Goal: Task Accomplishment & Management: Manage account settings

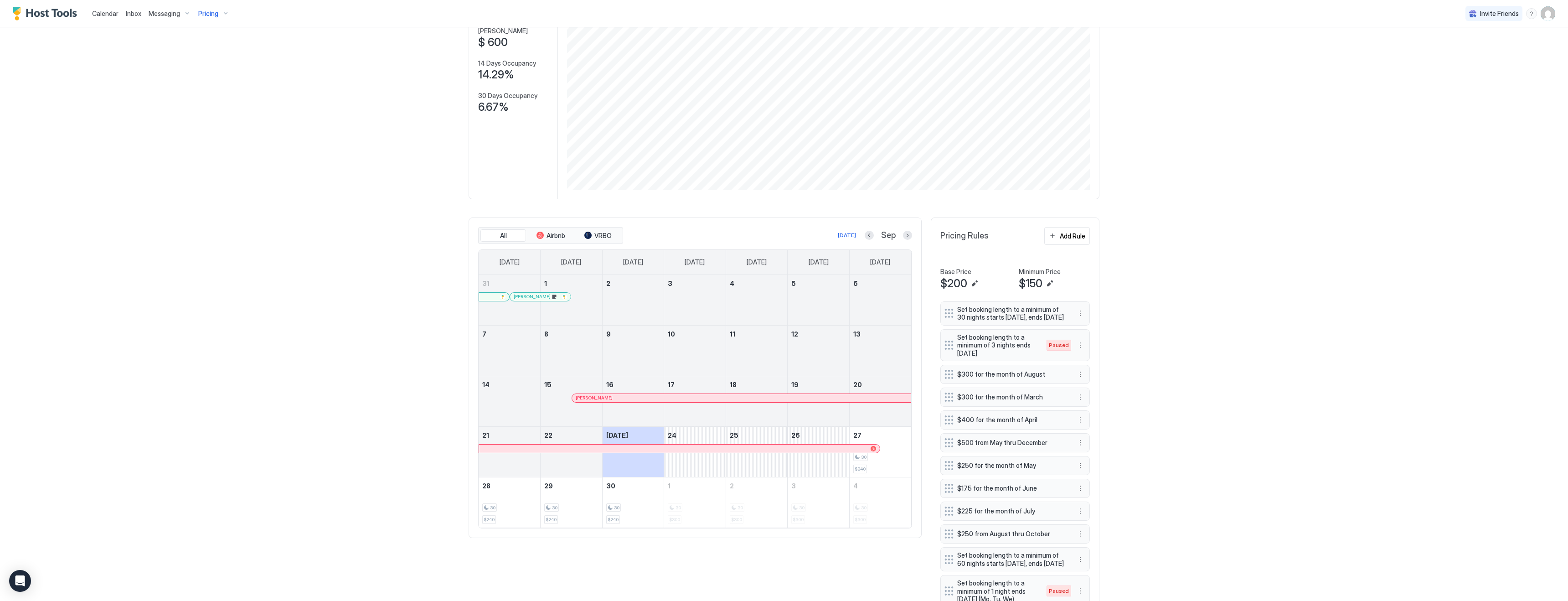
scroll to position [70, 0]
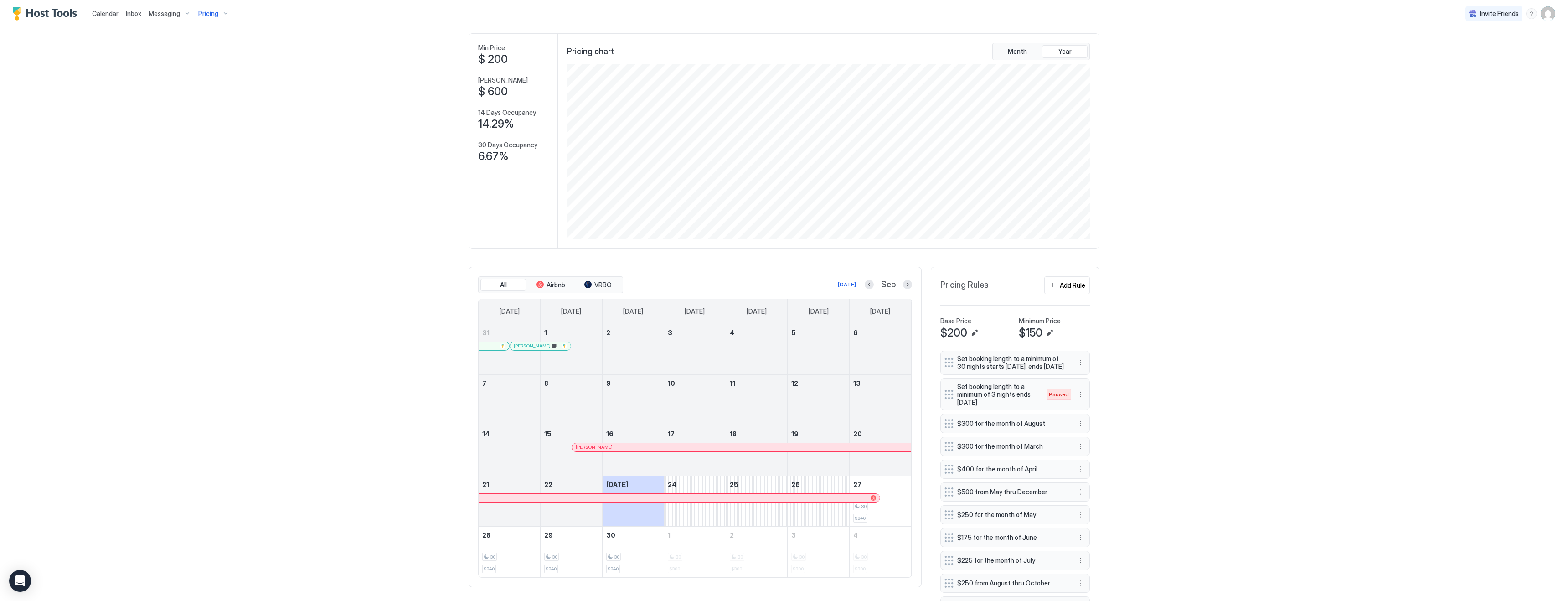
click at [133, 13] on span "Inbox" at bounding box center [133, 13] width 15 height 8
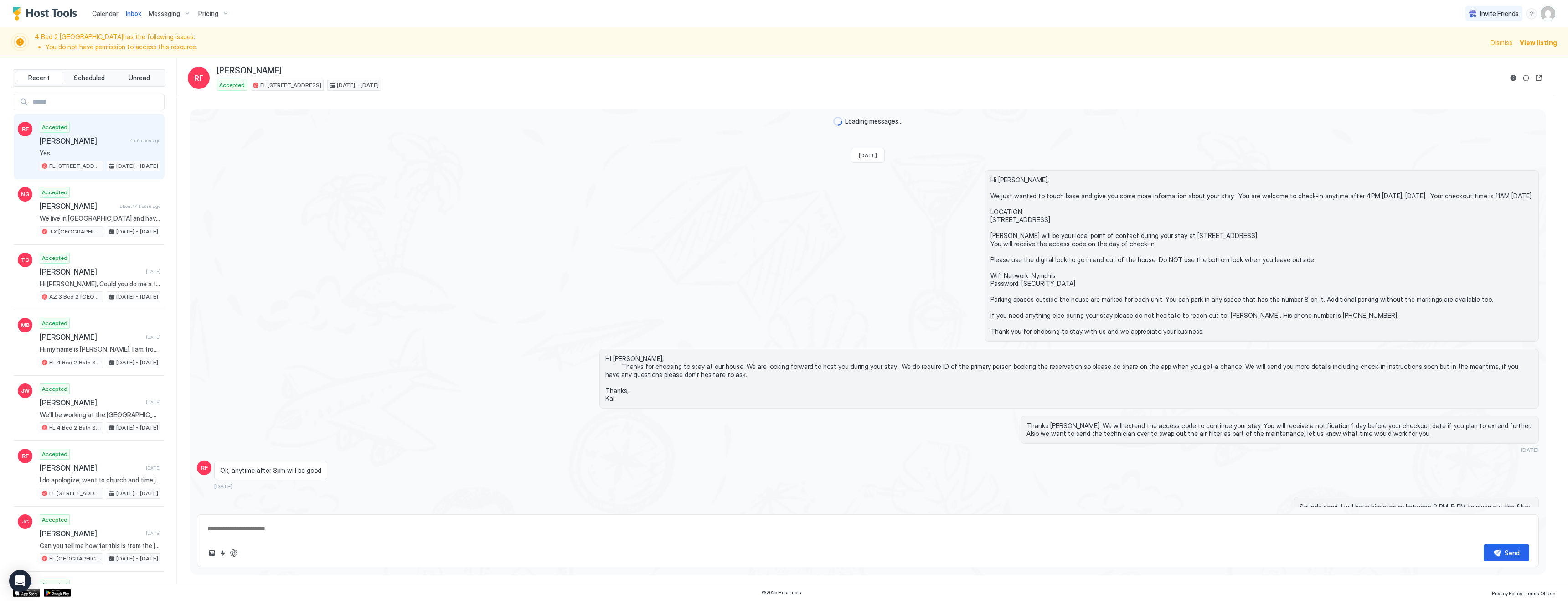
scroll to position [186, 0]
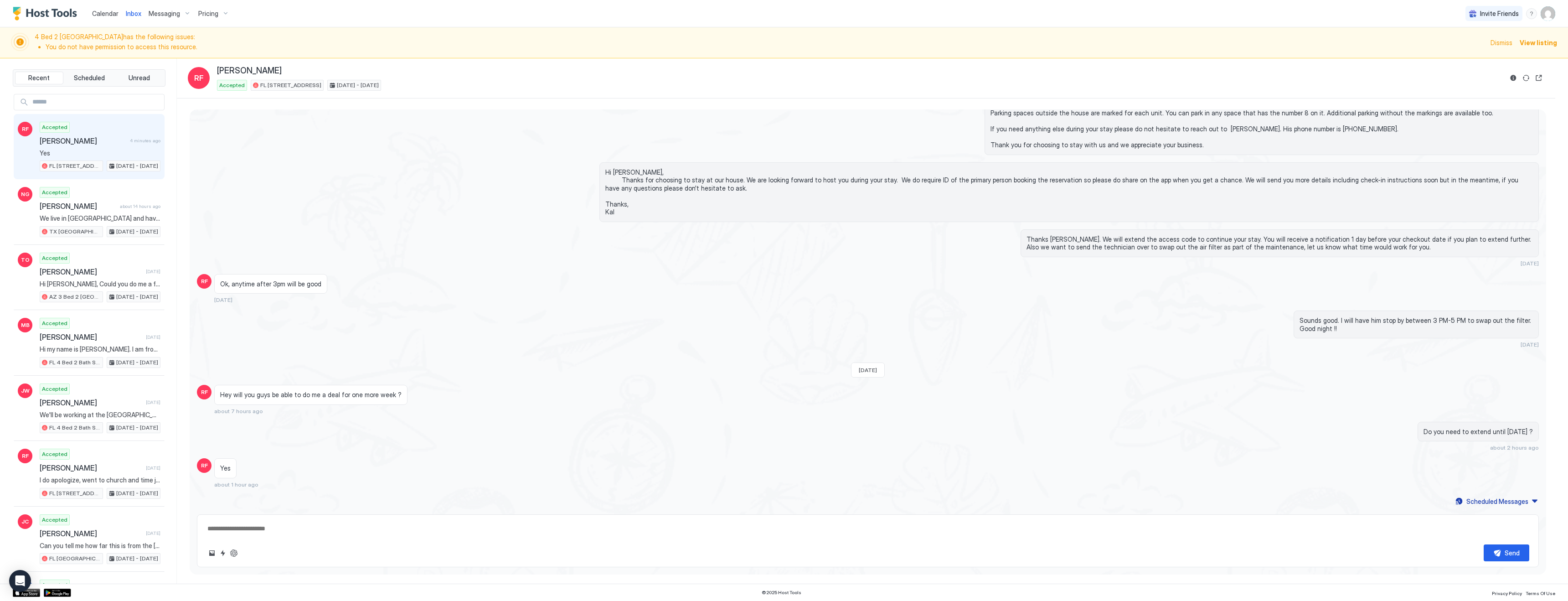
click at [103, 15] on span "Calendar" at bounding box center [105, 13] width 26 height 8
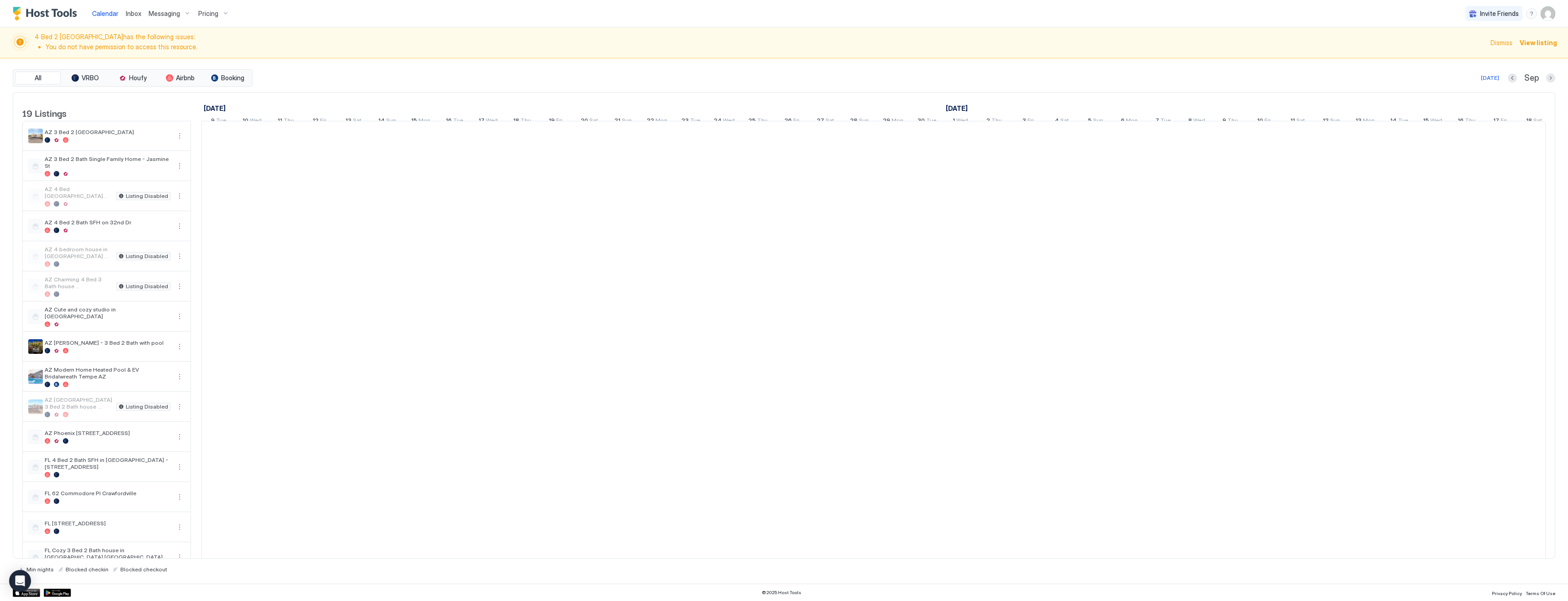
scroll to position [0, 173]
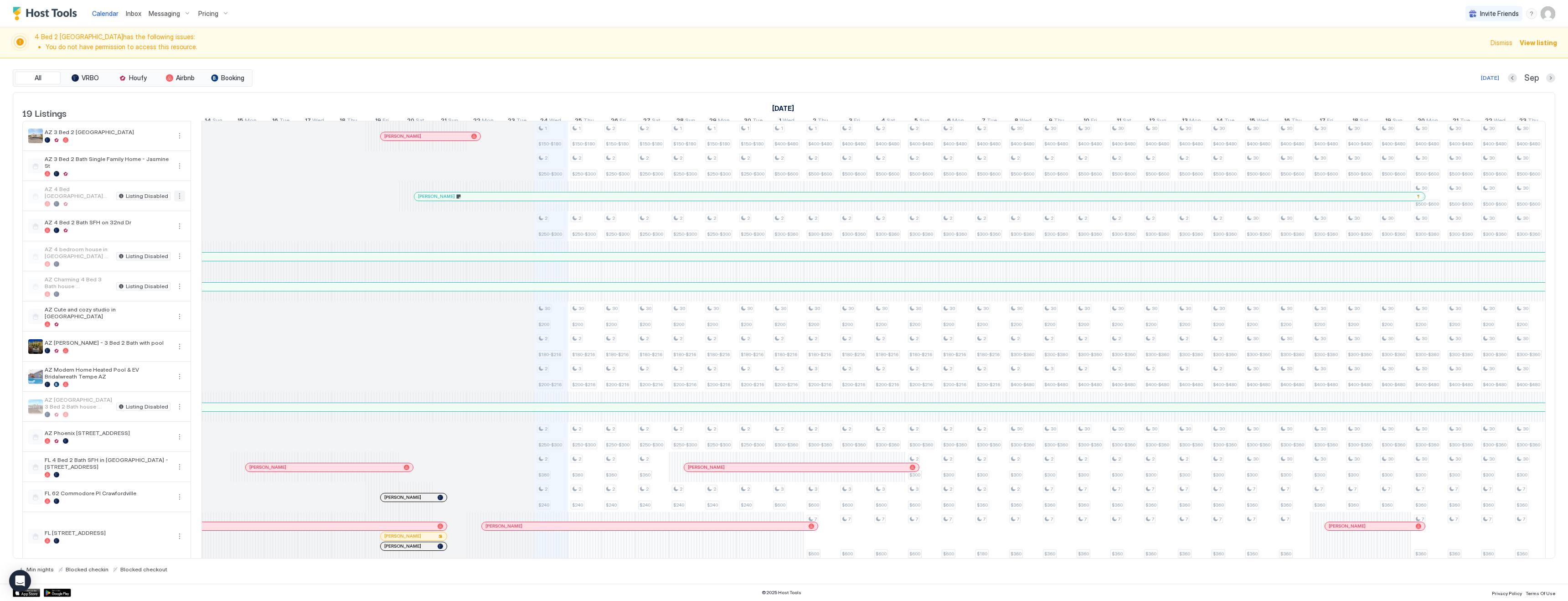
click at [179, 202] on button "More options" at bounding box center [180, 196] width 11 height 11
click at [155, 245] on span "Listing Settings" at bounding box center [164, 245] width 41 height 7
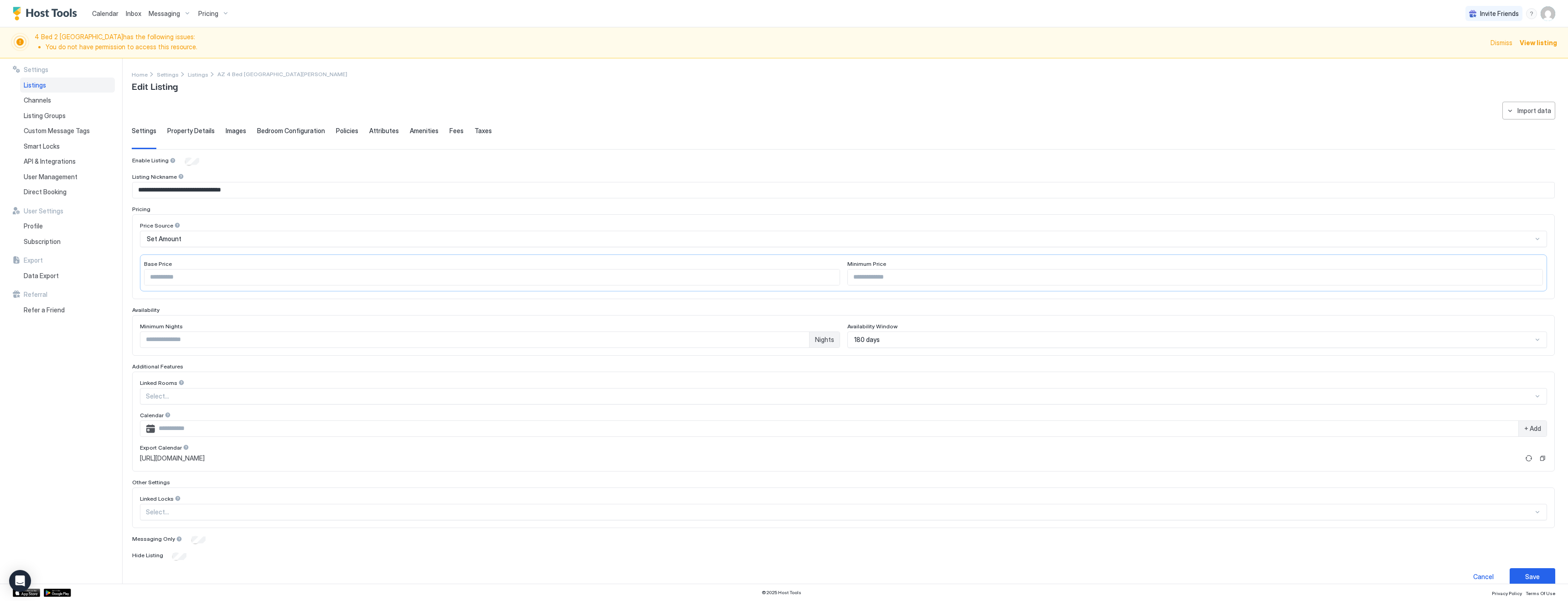
click at [103, 15] on span "Calendar" at bounding box center [105, 13] width 26 height 8
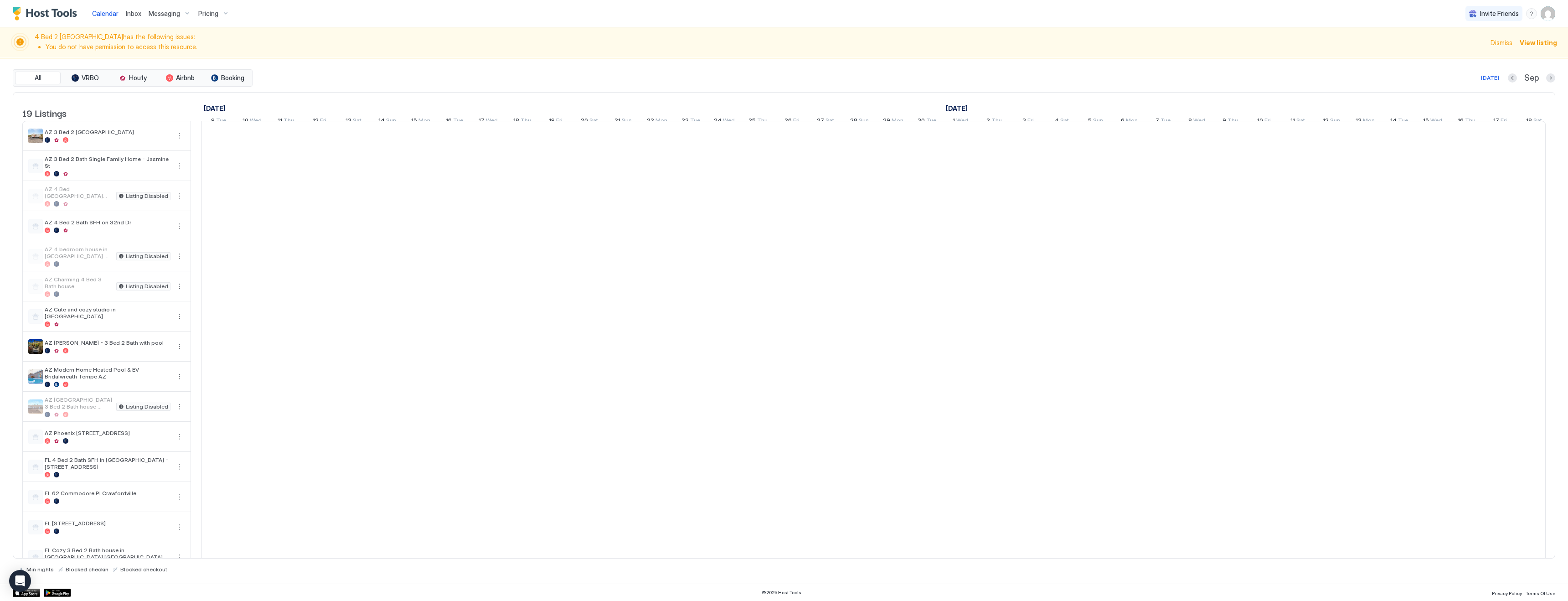
scroll to position [0, 173]
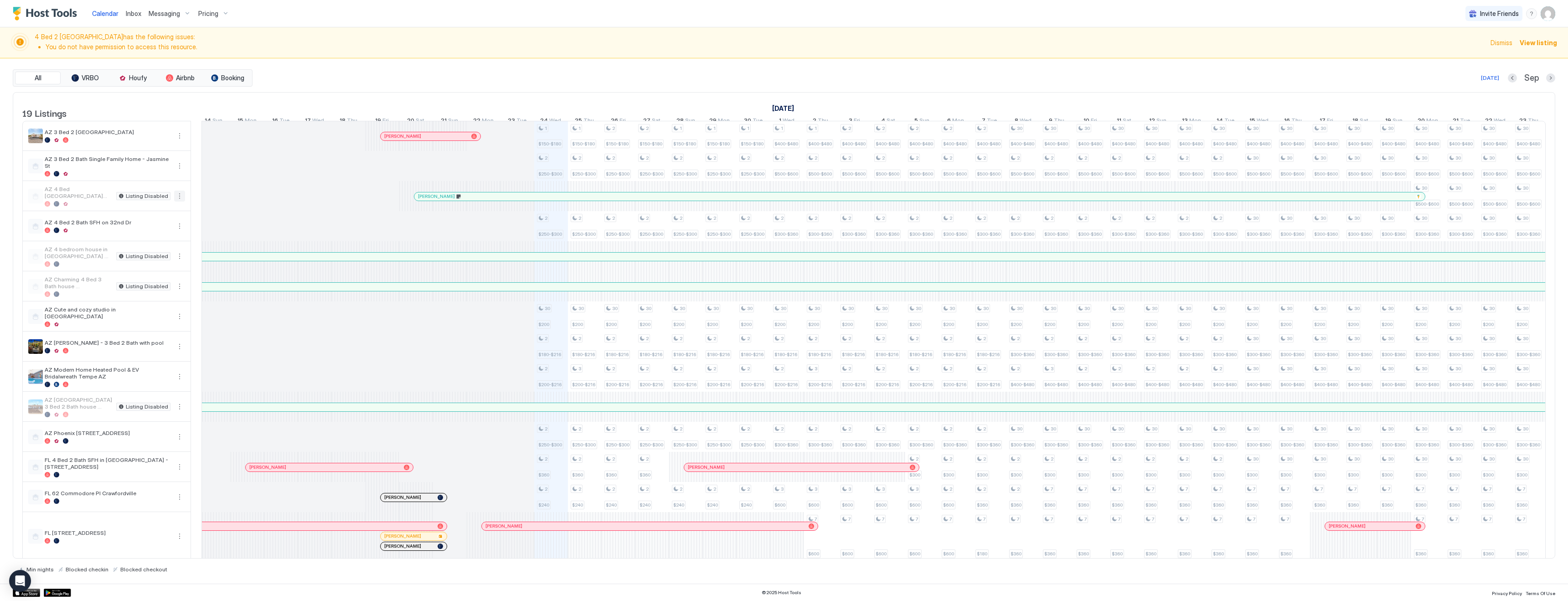
click at [179, 202] on button "More options" at bounding box center [180, 196] width 11 height 11
click at [171, 242] on span "Listing Settings" at bounding box center [164, 245] width 41 height 7
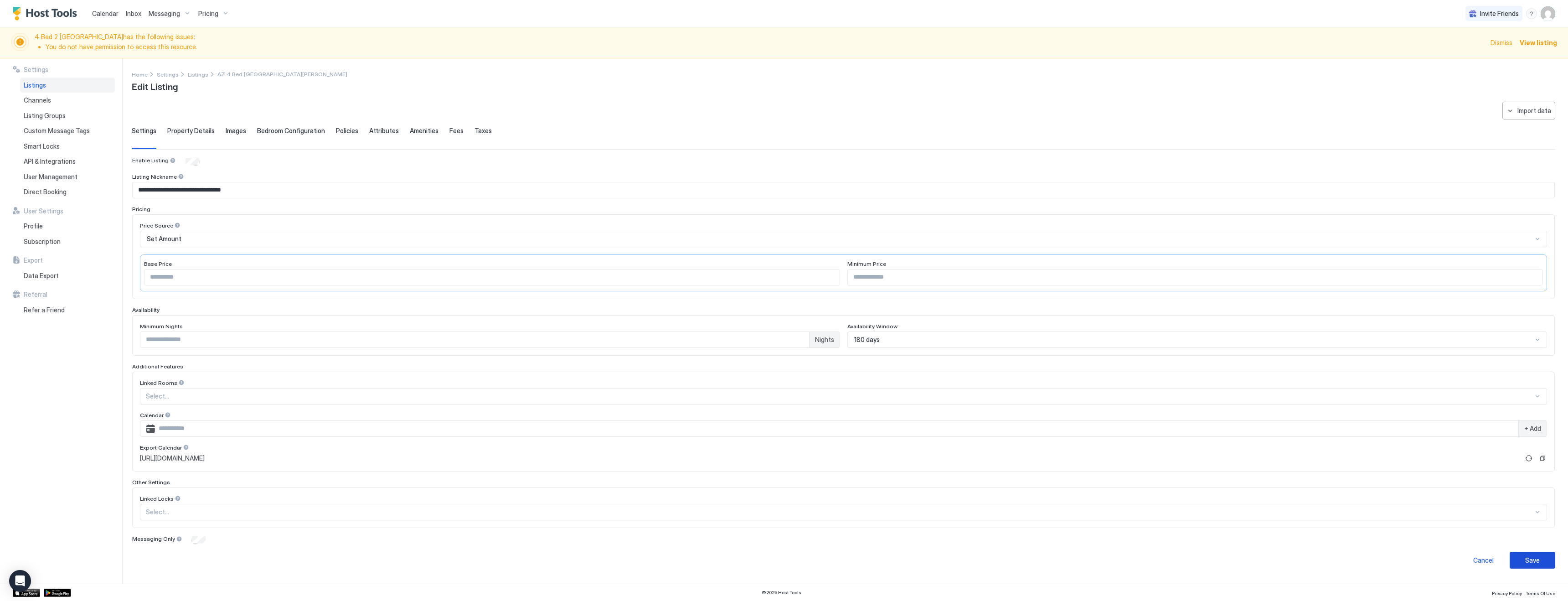
click at [1530, 560] on div "Save" at bounding box center [1533, 560] width 15 height 10
